Goal: Transaction & Acquisition: Purchase product/service

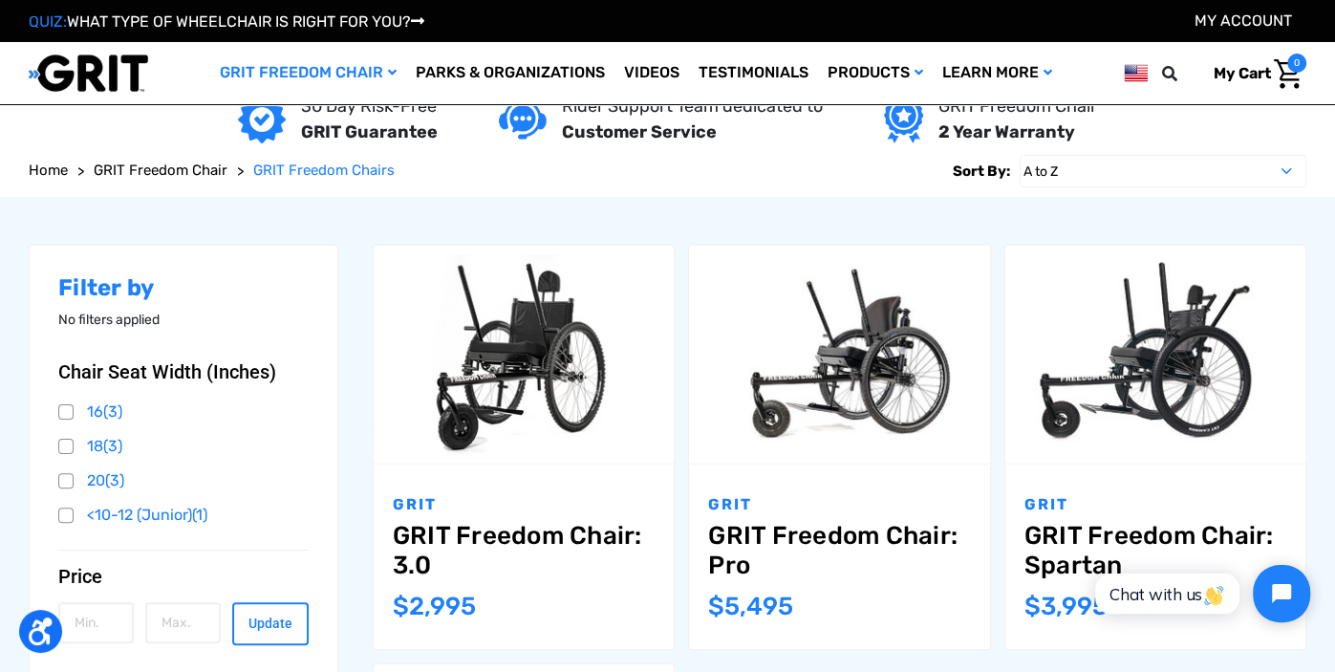
scroll to position [122, 0]
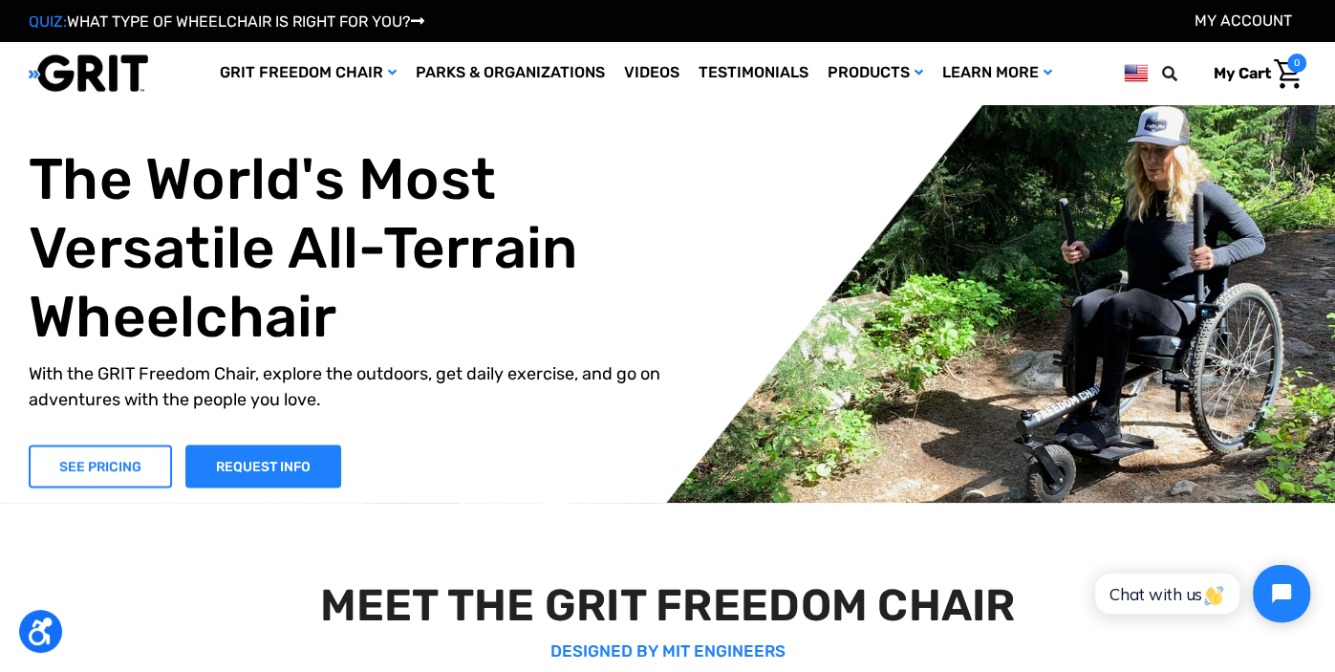
click at [118, 466] on link "SEE PRICING" at bounding box center [100, 465] width 143 height 43
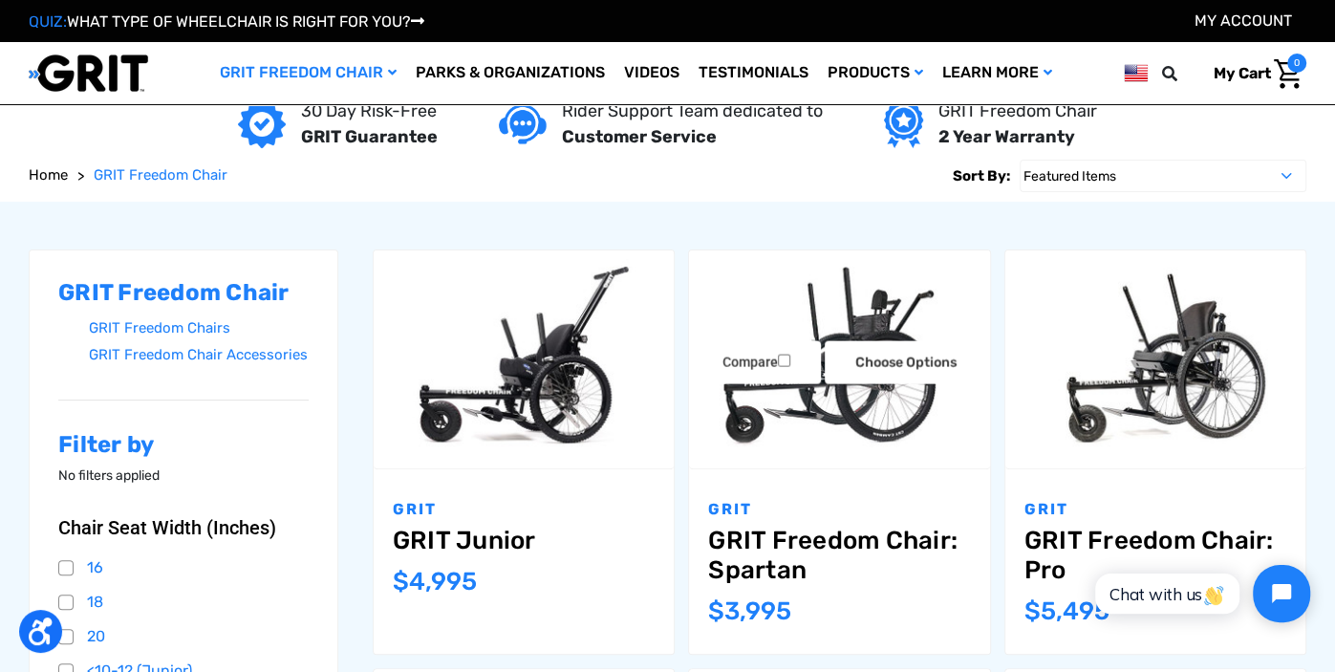
click at [848, 408] on img "GRIT Freedom Chair: Spartan,$3,995.00\a" at bounding box center [839, 359] width 300 height 200
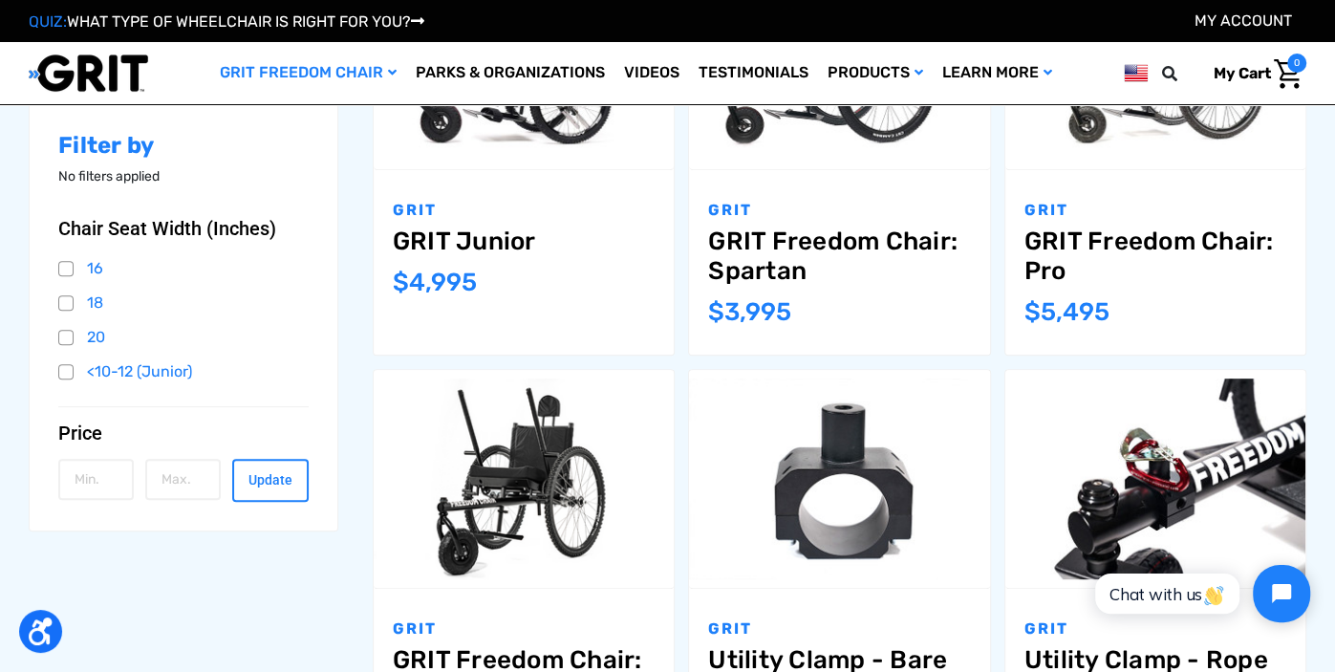
scroll to position [618, 0]
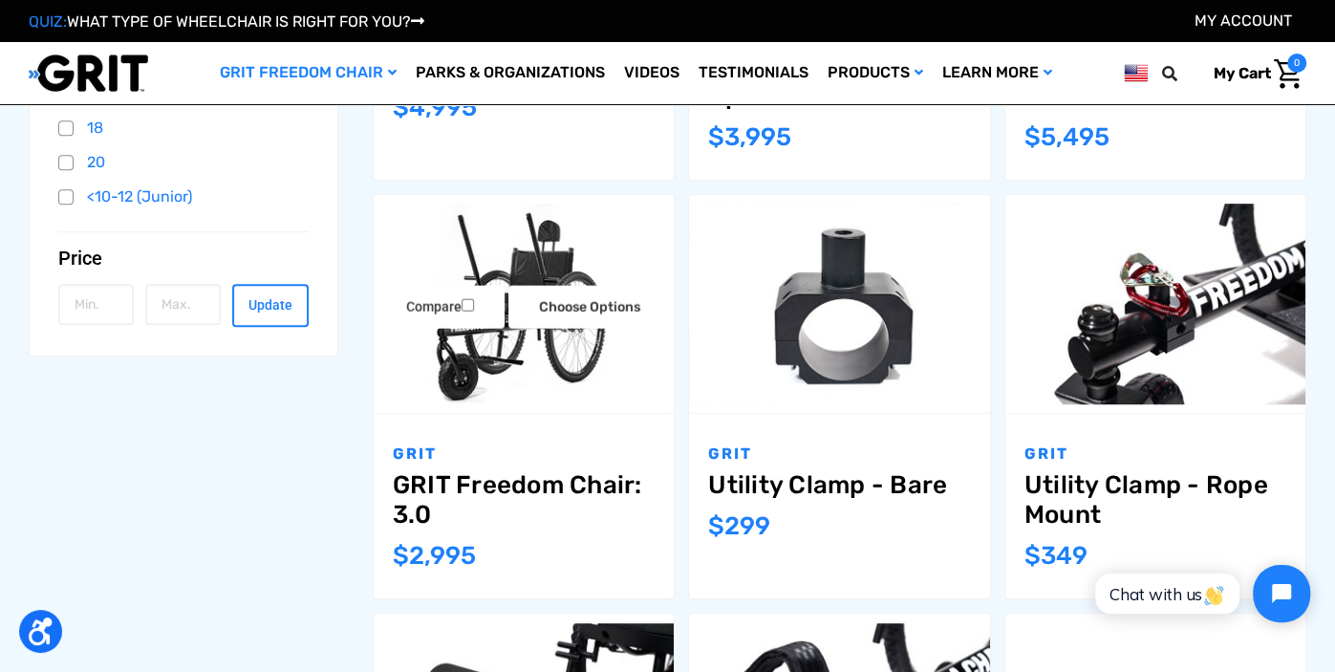
click at [538, 365] on img "GRIT Freedom Chair: 3.0,$2,995.00\a" at bounding box center [524, 304] width 300 height 200
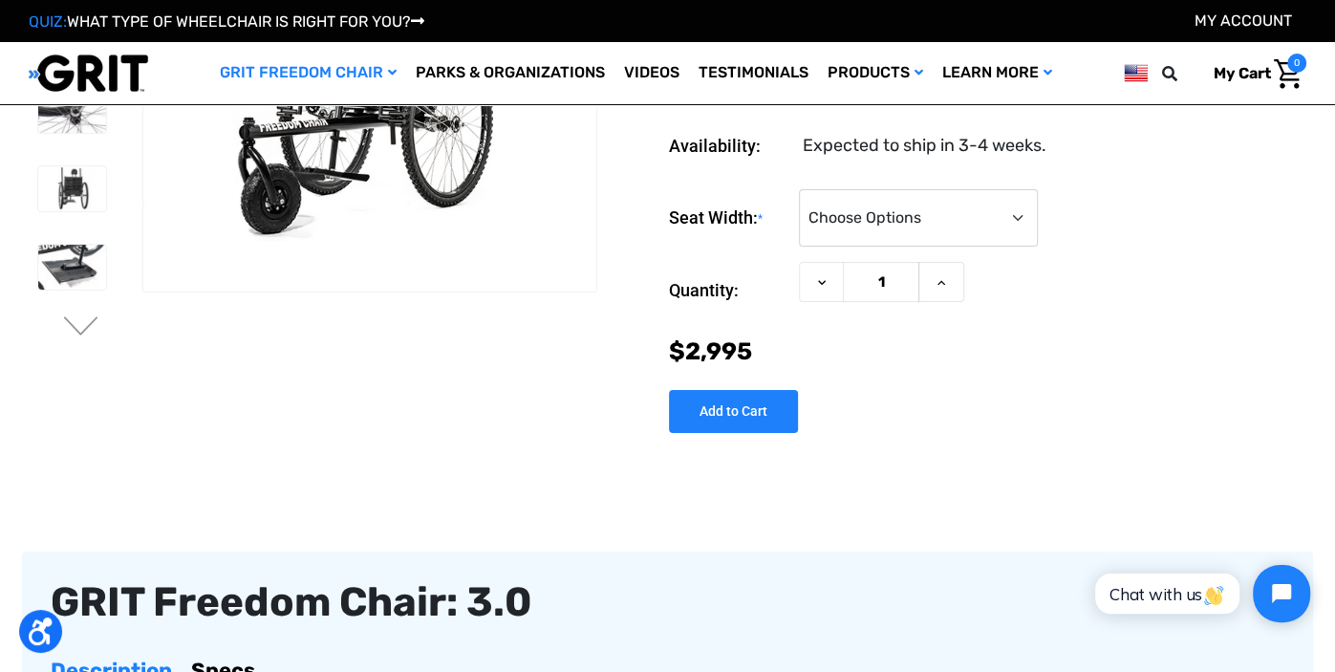
scroll to position [577, 0]
